Goal: Task Accomplishment & Management: Use online tool/utility

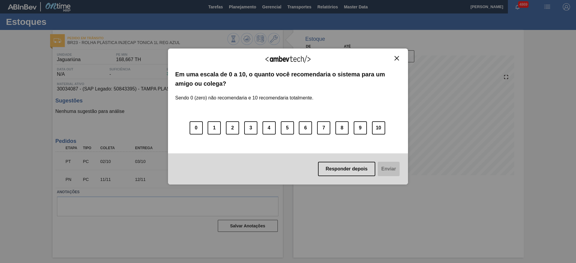
click at [396, 59] on img "Close" at bounding box center [397, 58] width 5 height 5
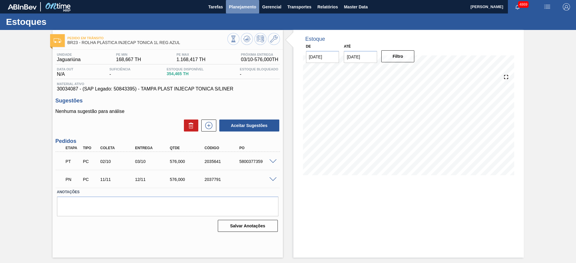
click at [252, 1] on button "Planejamento" at bounding box center [242, 7] width 33 height 14
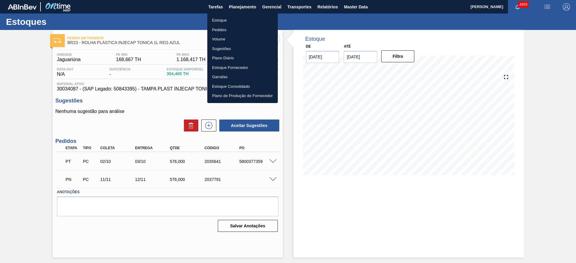
click at [234, 22] on li "Estoque" at bounding box center [242, 21] width 71 height 10
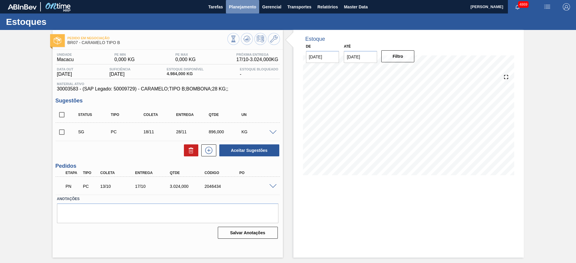
click at [248, 10] on span "Planejamento" at bounding box center [242, 6] width 27 height 7
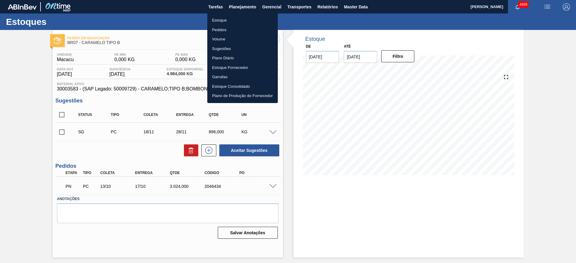
click at [17, 123] on div at bounding box center [288, 131] width 576 height 263
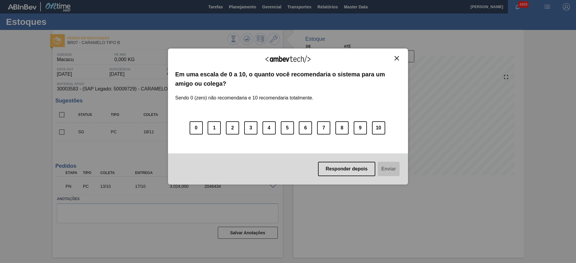
click at [395, 59] on img "Close" at bounding box center [397, 58] width 5 height 5
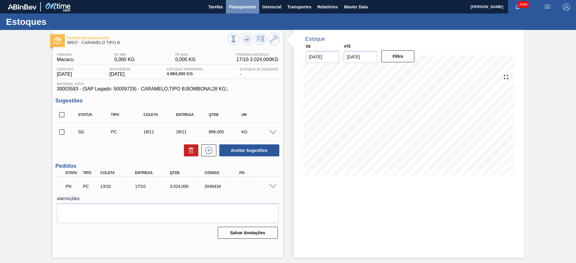
click at [241, 8] on span "Planejamento" at bounding box center [242, 6] width 27 height 7
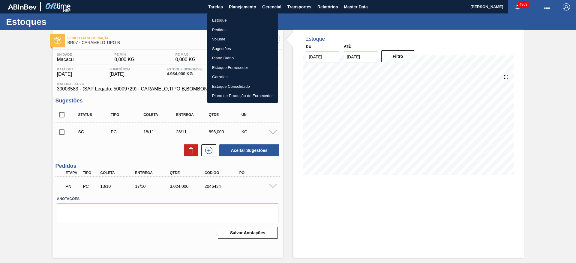
click at [429, 47] on div at bounding box center [288, 131] width 576 height 263
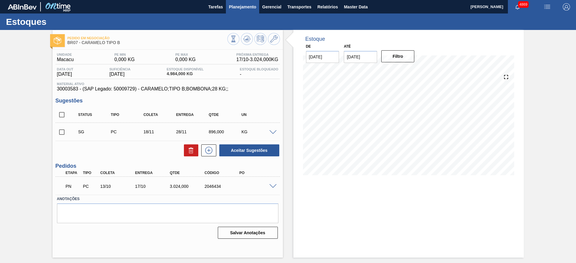
click at [253, 9] on span "Planejamento" at bounding box center [242, 6] width 27 height 7
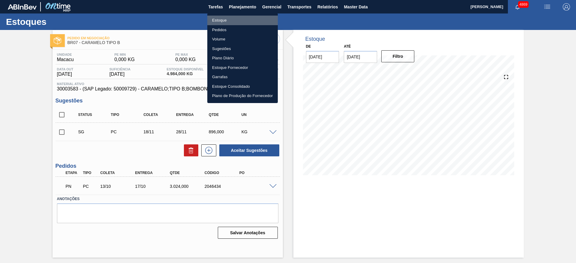
click at [224, 19] on li "Estoque" at bounding box center [242, 21] width 71 height 10
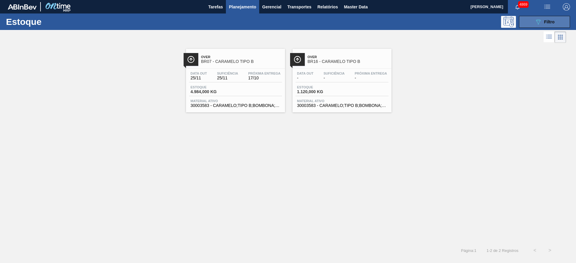
click at [537, 23] on icon "089F7B8B-B2A5-4AFE-B5C0-19BA573D28AC" at bounding box center [538, 21] width 7 height 7
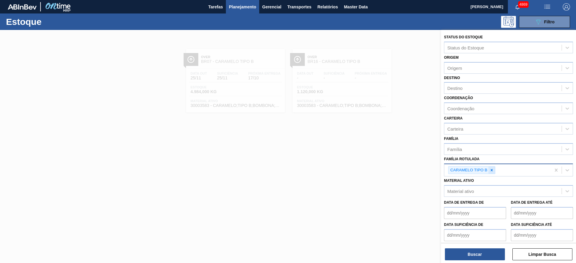
click at [491, 173] on div at bounding box center [492, 171] width 7 height 8
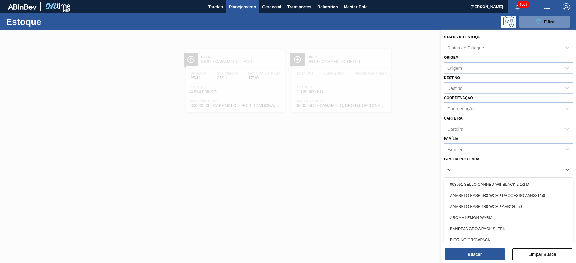
type Rotulada "wb"
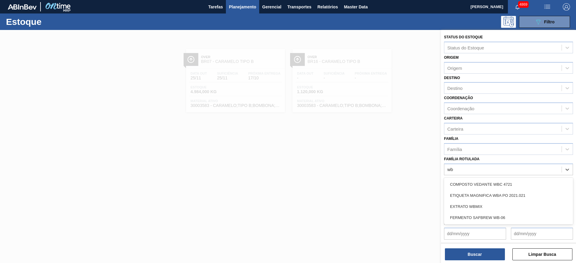
drag, startPoint x: 484, startPoint y: 207, endPoint x: 487, endPoint y: 217, distance: 10.4
click at [485, 207] on div "EXTRATO WBMIX" at bounding box center [508, 206] width 129 height 11
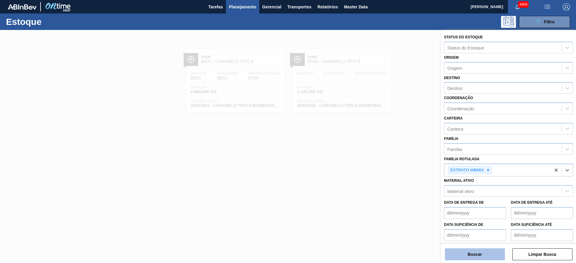
click at [489, 251] on button "Buscar" at bounding box center [475, 255] width 60 height 12
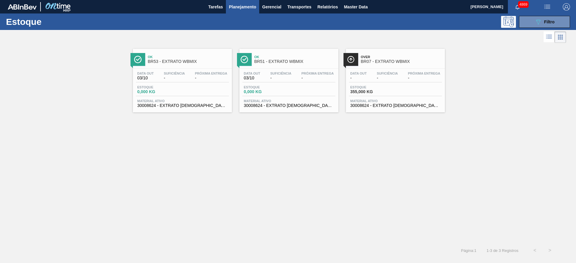
click at [382, 70] on div "Data out - Suficiência - Próxima Entrega - Estoque 355,000 KG Material ativo 30…" at bounding box center [395, 89] width 99 height 41
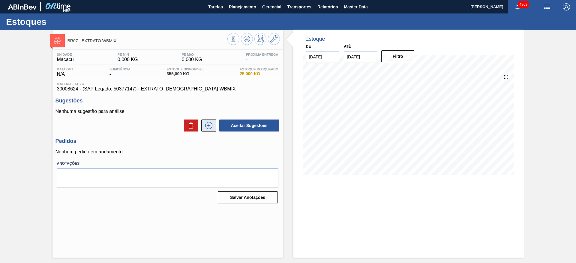
click at [209, 125] on icon at bounding box center [208, 125] width 3 height 0
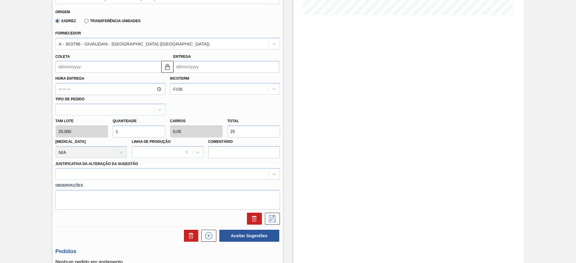
scroll to position [180, 0]
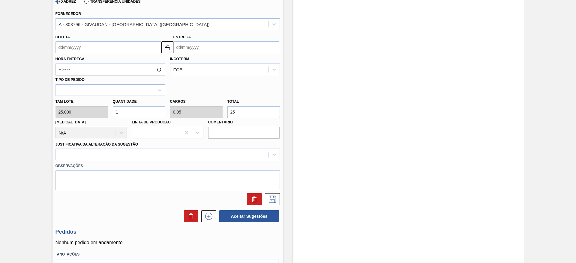
click at [101, 113] on div "Tam lote 25,000 Quantidade 1 Carros 0,05 Total 25 Doca N/A Linha de Produção Co…" at bounding box center [167, 117] width 229 height 43
drag, startPoint x: 232, startPoint y: 113, endPoint x: 225, endPoint y: 108, distance: 8.6
click at [225, 108] on div "Total 25" at bounding box center [253, 108] width 57 height 21
type input "0,04"
type input "0,002"
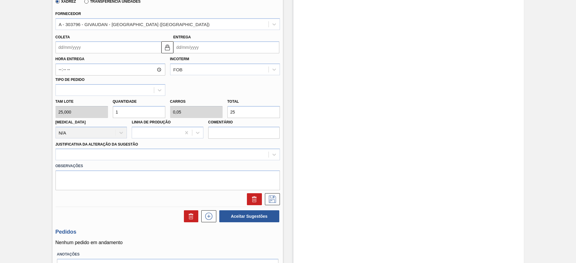
type input "1"
type input "0,52"
type input "0,026"
type input "13"
type input "5,2"
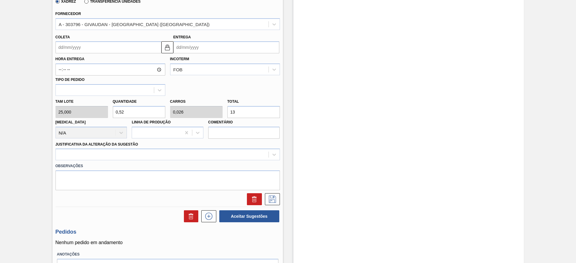
type input "0,26"
type input "130"
type input "52"
type input "2,6"
type input "1.300"
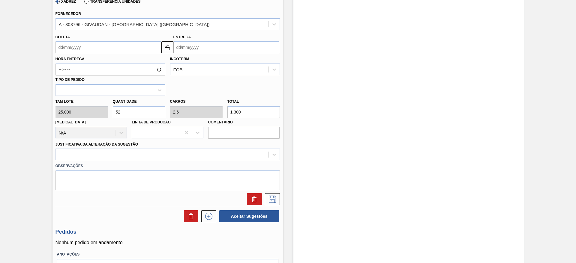
click at [132, 112] on input "52" at bounding box center [139, 112] width 53 height 12
type input "5"
type input "0,25"
type input "125"
type input "50"
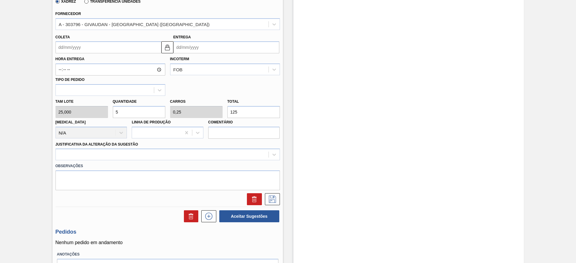
type input "2,5"
type input "1.250"
type input "50"
click at [140, 150] on div at bounding box center [168, 155] width 224 height 12
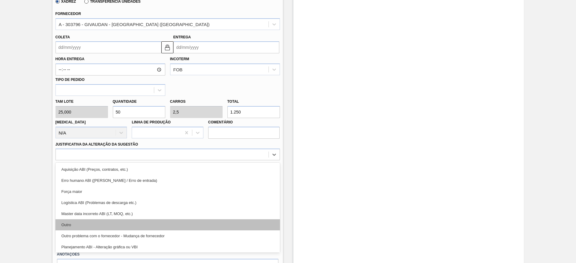
click at [114, 226] on div "Outro" at bounding box center [168, 225] width 224 height 11
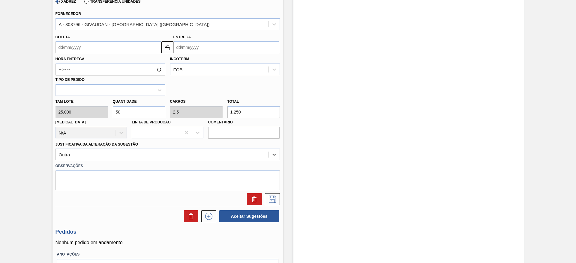
click at [133, 48] on input "Coleta" at bounding box center [109, 47] width 106 height 12
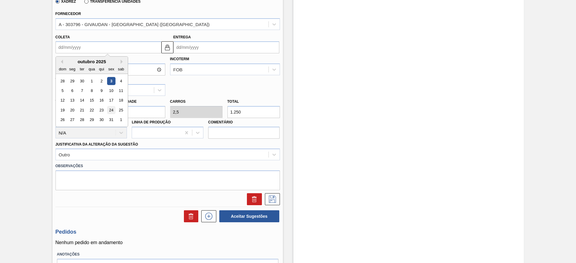
click at [113, 110] on div "24" at bounding box center [111, 110] width 8 height 8
type input "24/10/2025"
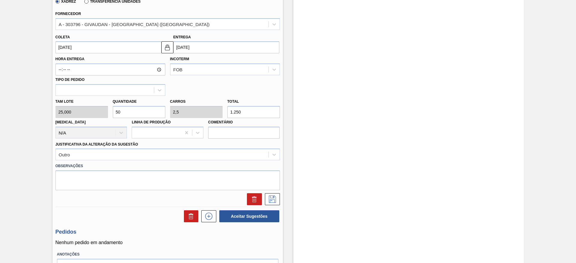
click at [189, 47] on input "29/10/2025" at bounding box center [226, 47] width 106 height 12
click at [166, 44] on img at bounding box center [167, 47] width 7 height 7
click at [180, 45] on input "29/10/2025" at bounding box center [226, 47] width 106 height 12
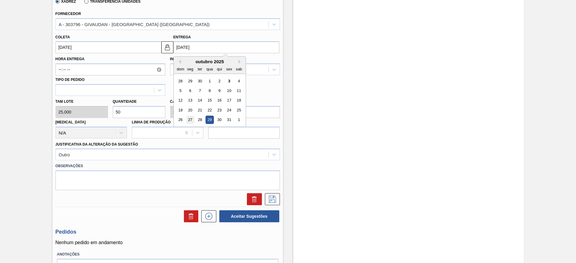
click at [192, 123] on div "27" at bounding box center [190, 120] width 8 height 8
type input "27/10/2025"
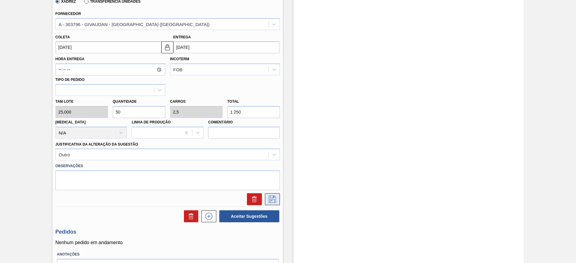
click at [275, 203] on icon at bounding box center [272, 199] width 7 height 7
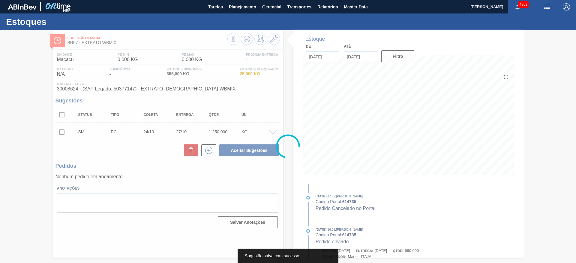
scroll to position [0, 0]
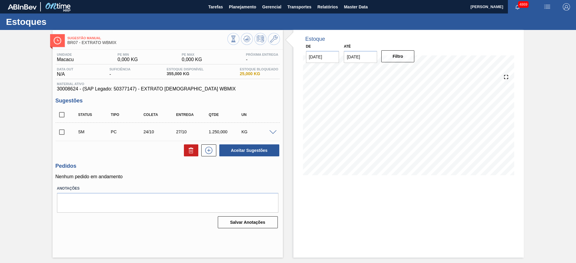
click at [60, 134] on input "checkbox" at bounding box center [62, 132] width 13 height 13
click at [253, 154] on button "Aceitar Sugestões" at bounding box center [249, 151] width 60 height 12
checkbox input "false"
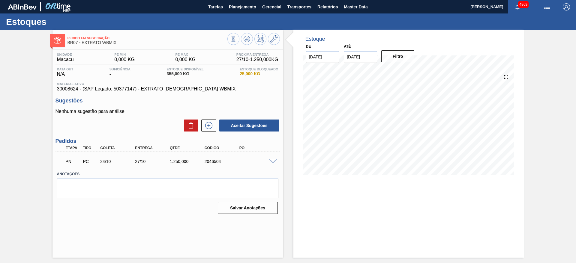
click at [196, 164] on div "PN PC 24/10 27/10 1.250,000 2046504" at bounding box center [166, 161] width 209 height 12
drag, startPoint x: 56, startPoint y: 86, endPoint x: 77, endPoint y: 89, distance: 21.7
click at [77, 89] on div "Material ativo 30008624 - (SAP Legado: 50377147) - EXTRATO AROMATICO WBMIX" at bounding box center [168, 87] width 224 height 10
copy span "30008624"
